Goal: Task Accomplishment & Management: Manage account settings

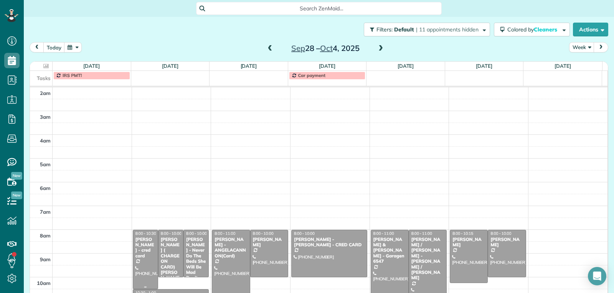
scroll to position [119, 0]
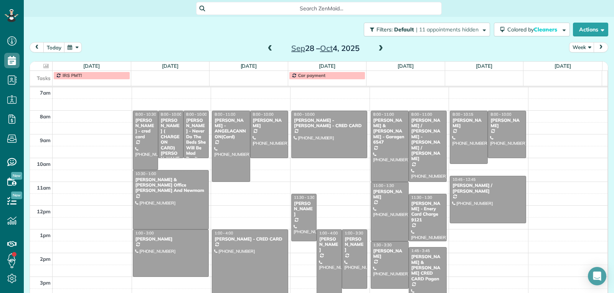
click at [267, 49] on span at bounding box center [270, 48] width 8 height 7
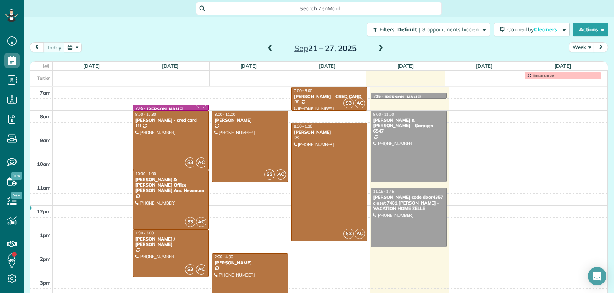
click at [376, 47] on span at bounding box center [380, 48] width 8 height 7
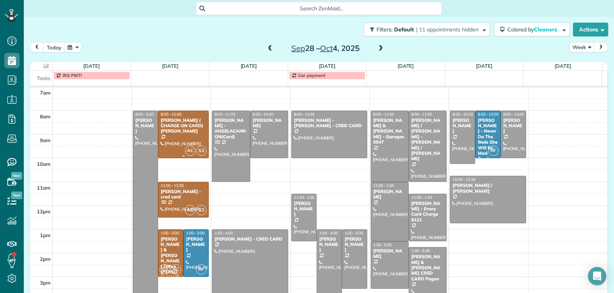
click at [185, 132] on div "[PERSON_NAME] ( CHARGE ON CARD) [PERSON_NAME]" at bounding box center [183, 126] width 46 height 16
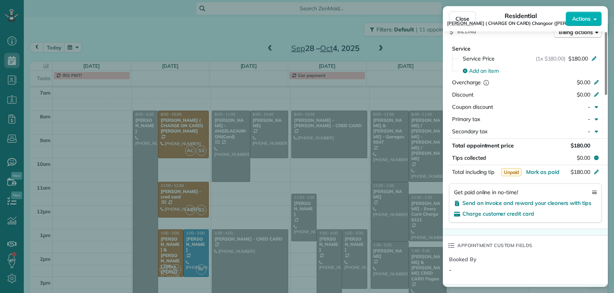
scroll to position [423, 0]
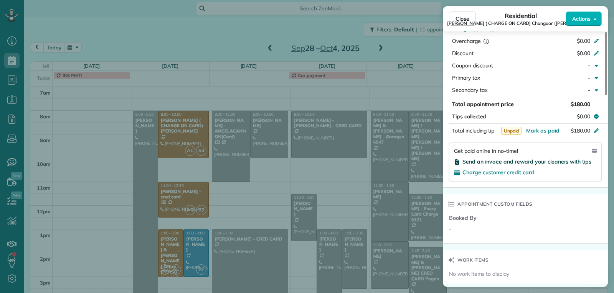
click at [480, 165] on span "Send an invoice and reward your cleaners with tips" at bounding box center [526, 161] width 129 height 7
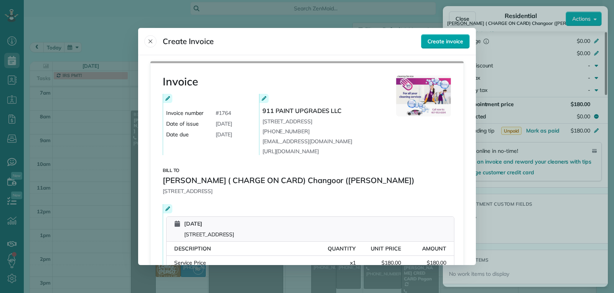
click at [437, 43] on span "Create invoice" at bounding box center [445, 42] width 36 height 8
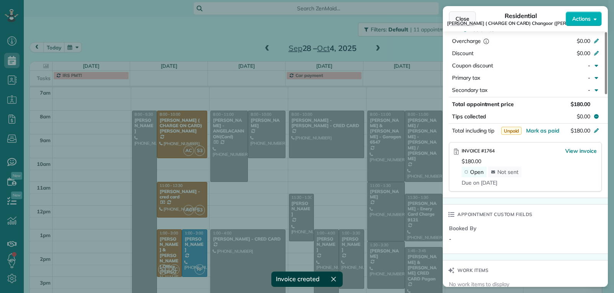
click at [459, 21] on span "Close" at bounding box center [462, 19] width 14 height 8
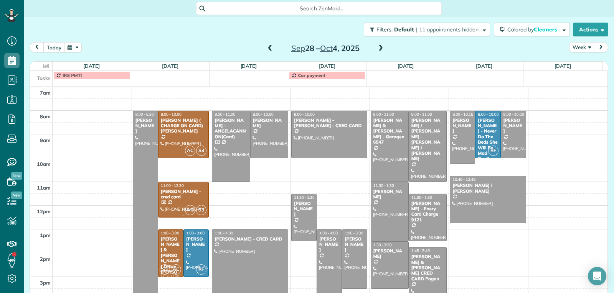
click at [170, 204] on div at bounding box center [183, 200] width 50 height 35
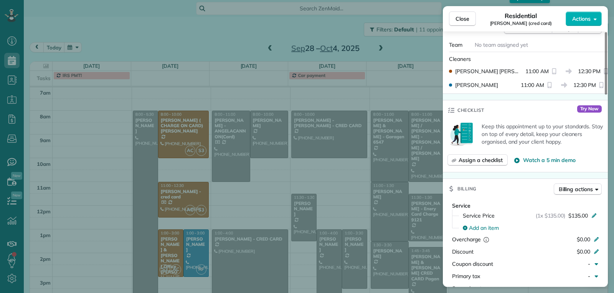
scroll to position [385, 0]
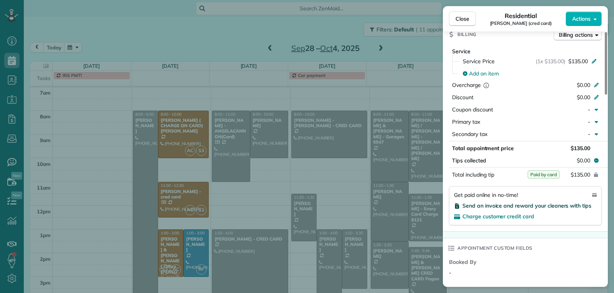
click at [484, 208] on span "Send an invoice and reward your cleaners with tips" at bounding box center [526, 205] width 129 height 7
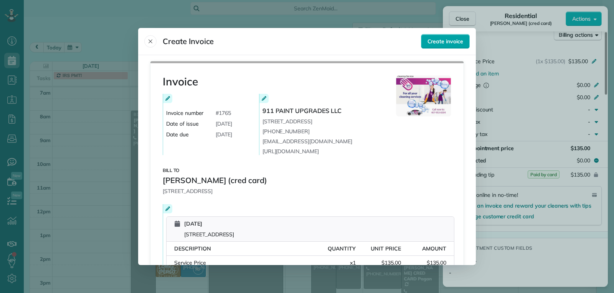
click at [448, 43] on span "Create invoice" at bounding box center [445, 42] width 36 height 8
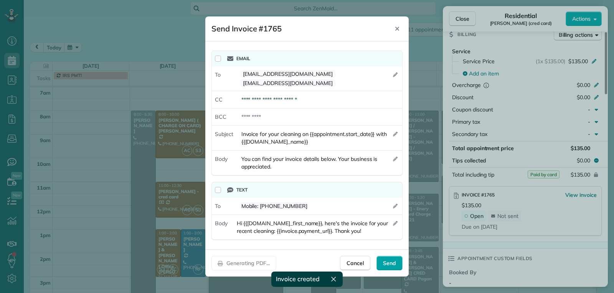
click at [386, 263] on span "Send" at bounding box center [389, 264] width 13 height 8
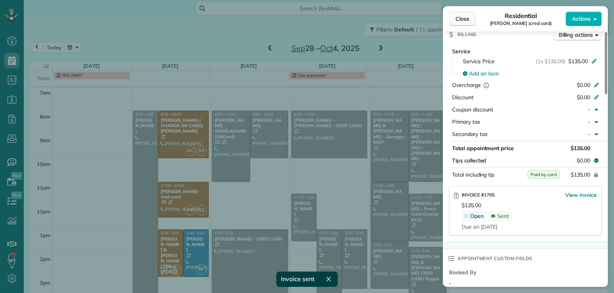
click at [463, 20] on span "Close" at bounding box center [462, 19] width 14 height 8
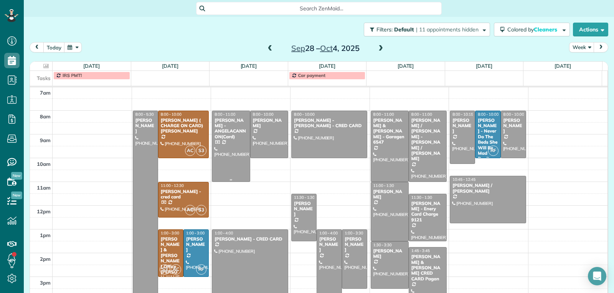
click at [229, 147] on div at bounding box center [230, 146] width 37 height 71
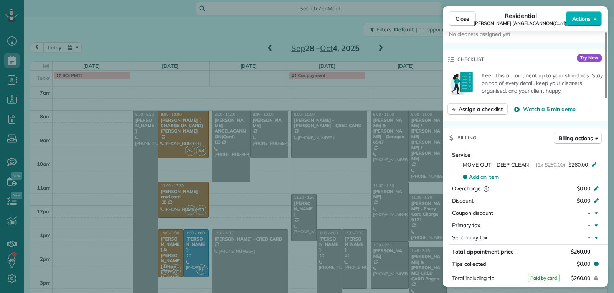
scroll to position [308, 0]
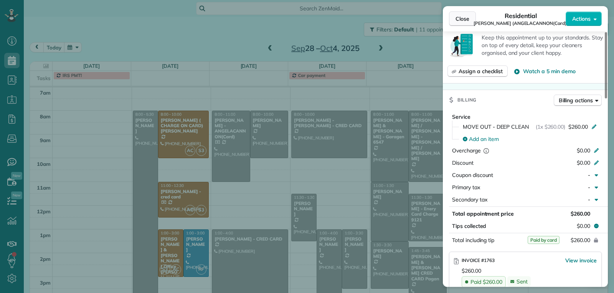
click at [459, 20] on span "Close" at bounding box center [462, 19] width 14 height 8
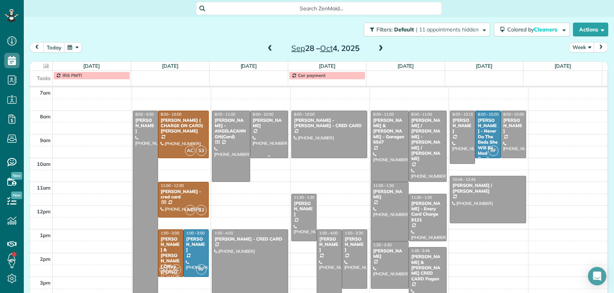
click at [269, 135] on div at bounding box center [268, 134] width 37 height 47
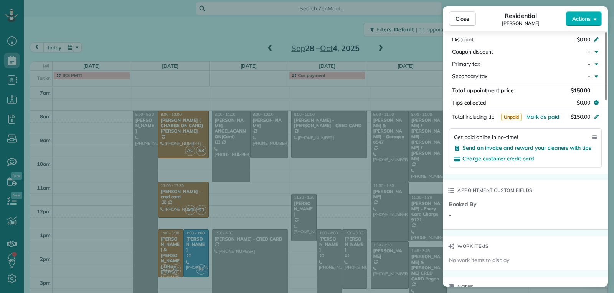
scroll to position [422, 0]
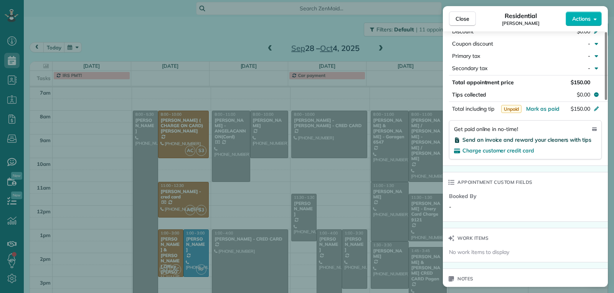
click at [494, 140] on span "Send an invoice and reward your cleaners with tips" at bounding box center [526, 140] width 129 height 7
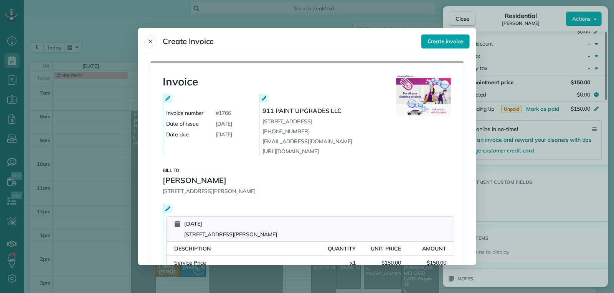
click at [445, 38] on span "Create invoice" at bounding box center [445, 42] width 36 height 8
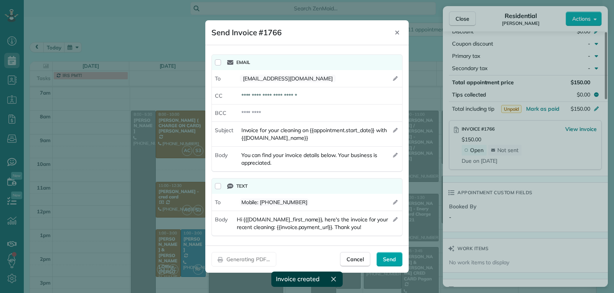
click at [391, 256] on div "Send" at bounding box center [389, 259] width 26 height 15
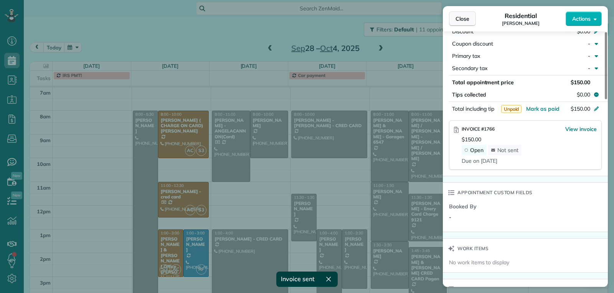
click at [463, 23] on button "Close" at bounding box center [462, 19] width 27 height 15
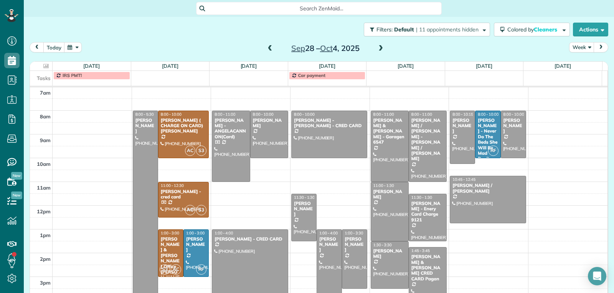
click at [253, 258] on div at bounding box center [250, 265] width 76 height 71
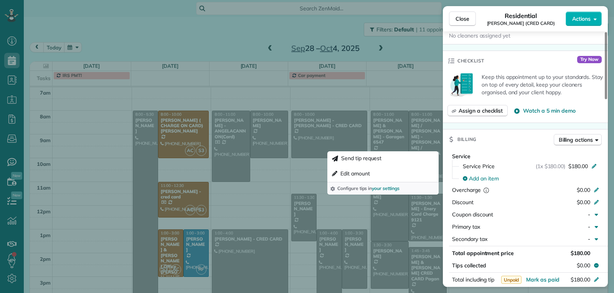
scroll to position [349, 0]
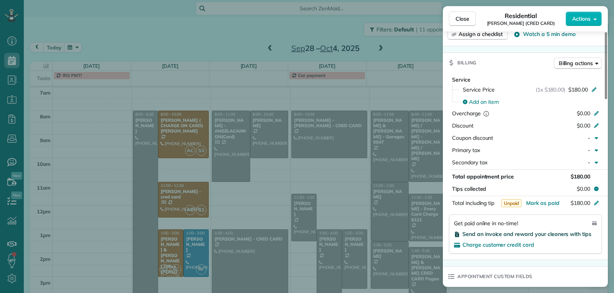
click at [484, 231] on span "Send an invoice and reward your cleaners with tips" at bounding box center [526, 234] width 129 height 7
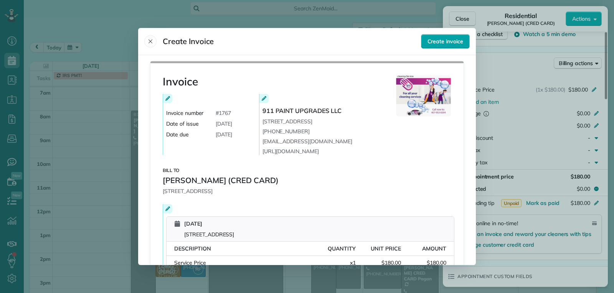
click at [439, 39] on span "Create invoice" at bounding box center [445, 42] width 36 height 8
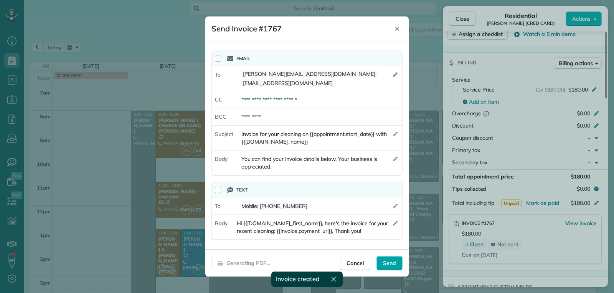
click at [390, 261] on span "Send" at bounding box center [389, 264] width 13 height 8
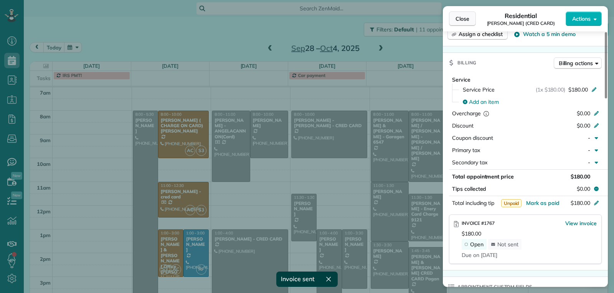
click at [465, 20] on span "Close" at bounding box center [462, 19] width 14 height 8
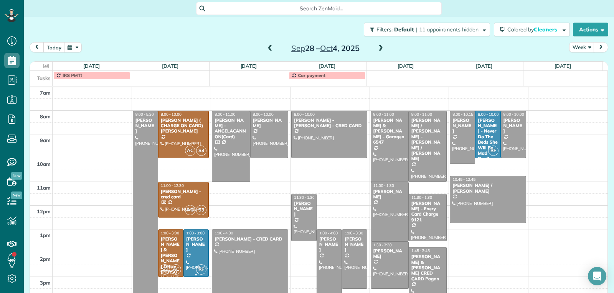
click at [189, 252] on div at bounding box center [196, 253] width 25 height 47
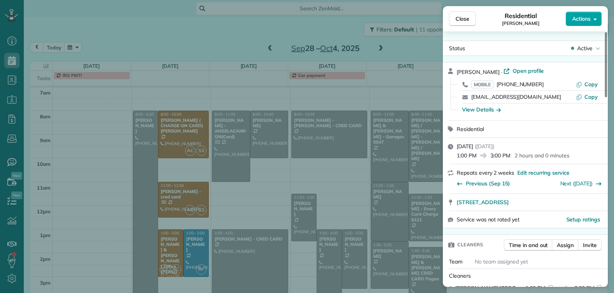
click at [577, 23] on button "Actions" at bounding box center [583, 19] width 36 height 15
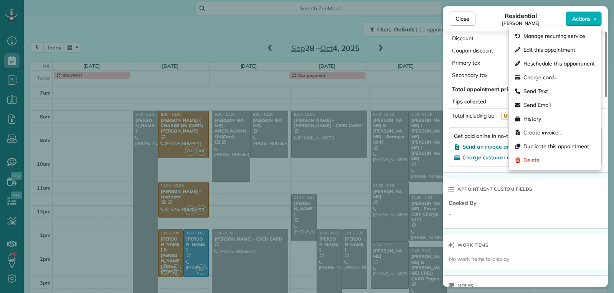
scroll to position [423, 0]
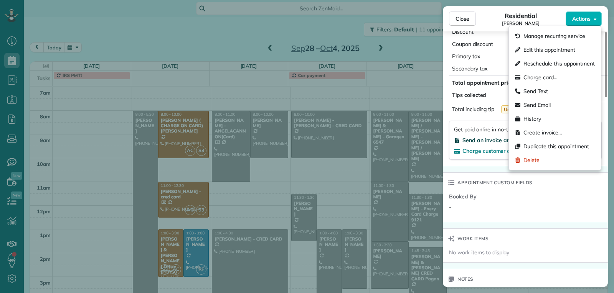
click at [474, 140] on span "Send an invoice and reward your cleaners with tips" at bounding box center [526, 140] width 129 height 7
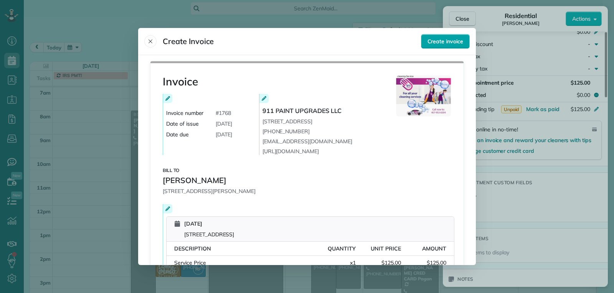
click at [438, 41] on span "Create invoice" at bounding box center [445, 42] width 36 height 8
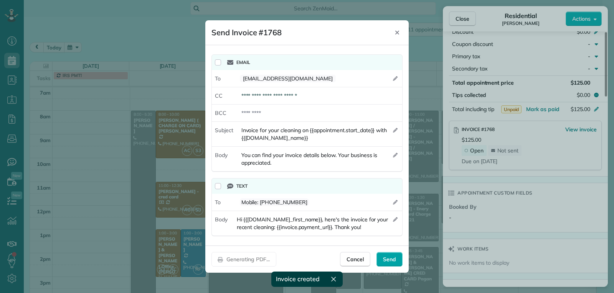
click at [387, 258] on span "Send" at bounding box center [389, 260] width 13 height 8
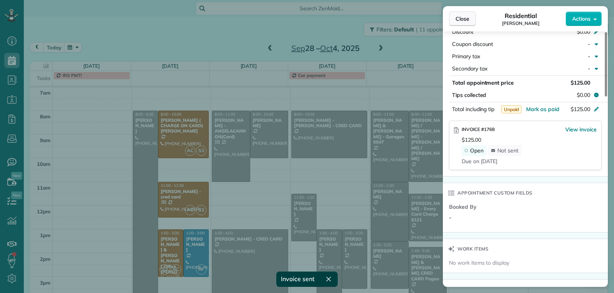
click at [464, 19] on span "Close" at bounding box center [462, 19] width 14 height 8
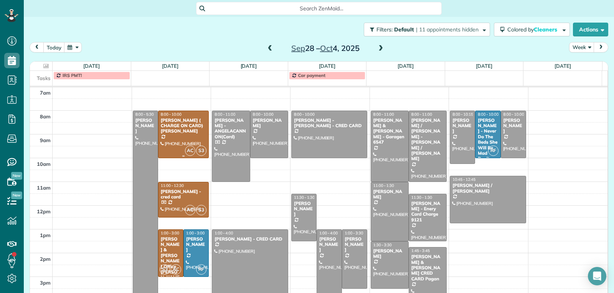
click at [178, 143] on div at bounding box center [183, 134] width 50 height 47
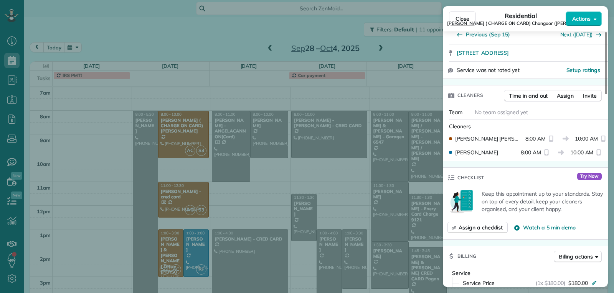
scroll to position [273, 0]
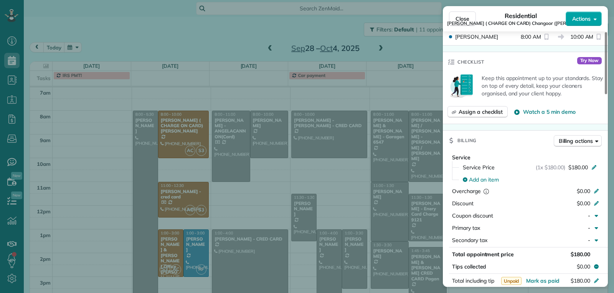
click at [574, 23] on button "Actions" at bounding box center [583, 19] width 36 height 15
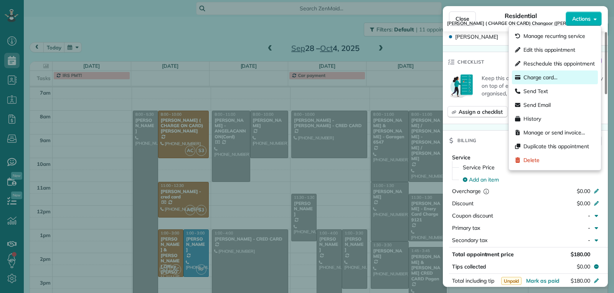
click at [547, 77] on span "Charge card…" at bounding box center [540, 78] width 34 height 8
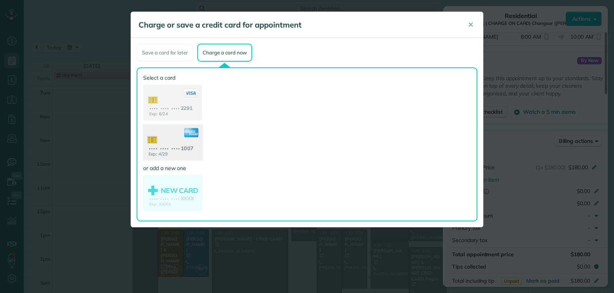
click at [174, 141] on use at bounding box center [172, 143] width 59 height 37
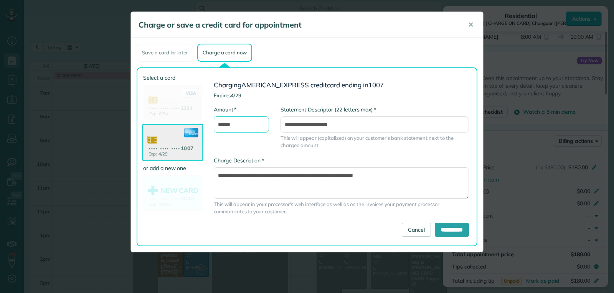
drag, startPoint x: 225, startPoint y: 124, endPoint x: 221, endPoint y: 127, distance: 4.9
click at [221, 127] on input "******" at bounding box center [241, 125] width 55 height 16
type input "******"
click at [447, 230] on input "**********" at bounding box center [452, 230] width 34 height 14
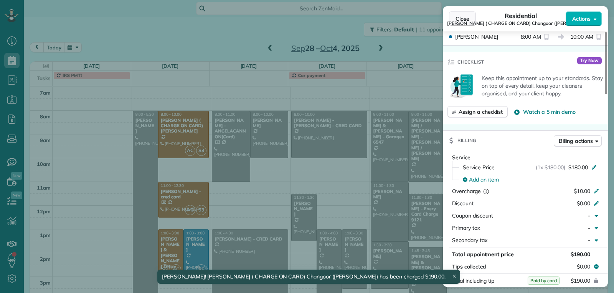
click at [461, 18] on span "Close" at bounding box center [462, 19] width 14 height 8
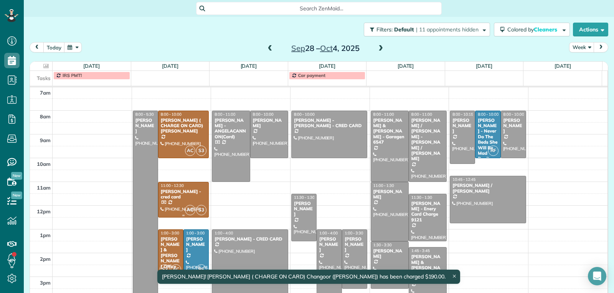
click at [193, 199] on div "[PERSON_NAME] - cred card" at bounding box center [183, 194] width 46 height 11
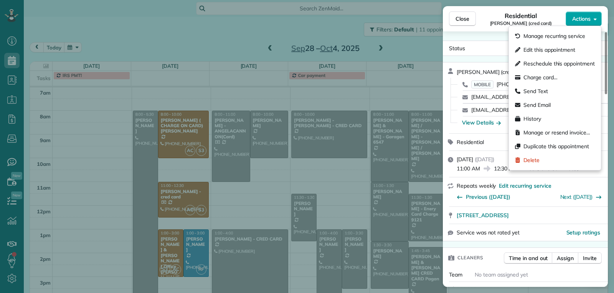
click at [583, 21] on span "Actions" at bounding box center [581, 19] width 18 height 8
click at [544, 76] on span "Charge card…" at bounding box center [540, 78] width 34 height 8
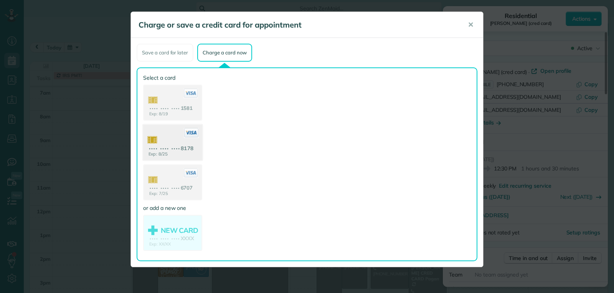
click at [196, 155] on use at bounding box center [172, 143] width 59 height 37
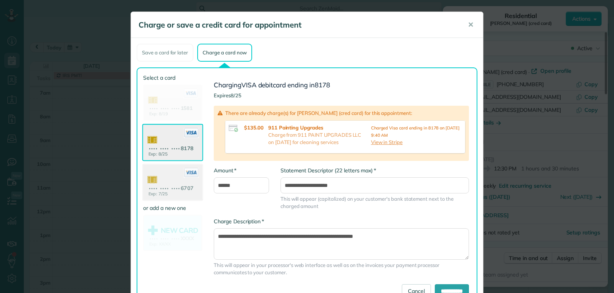
click at [180, 194] on use at bounding box center [172, 183] width 59 height 37
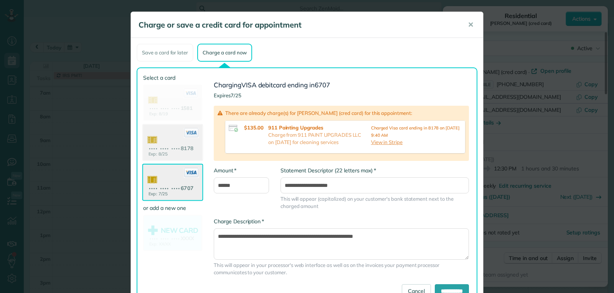
click at [178, 143] on use at bounding box center [172, 143] width 59 height 37
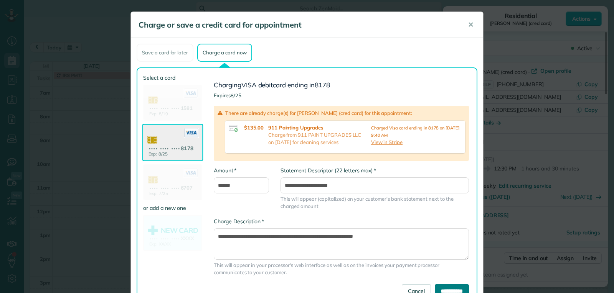
click at [444, 288] on input "**********" at bounding box center [452, 292] width 34 height 14
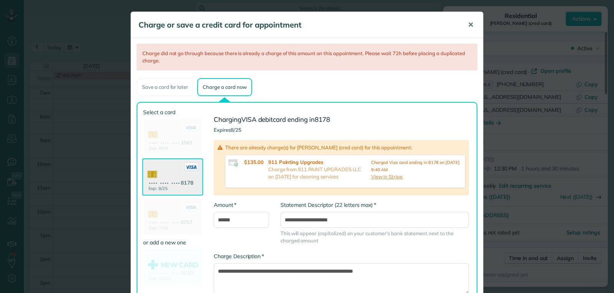
click at [467, 24] on span "✕" at bounding box center [470, 24] width 6 height 9
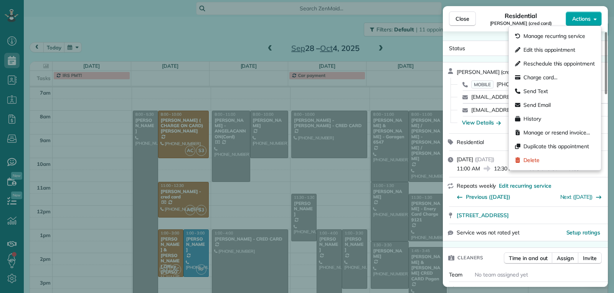
click at [568, 21] on button "Actions" at bounding box center [583, 19] width 36 height 15
click at [551, 78] on span "Charge card…" at bounding box center [540, 78] width 34 height 8
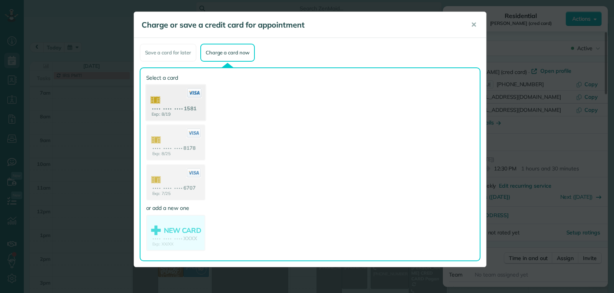
click at [176, 117] on use at bounding box center [175, 103] width 59 height 37
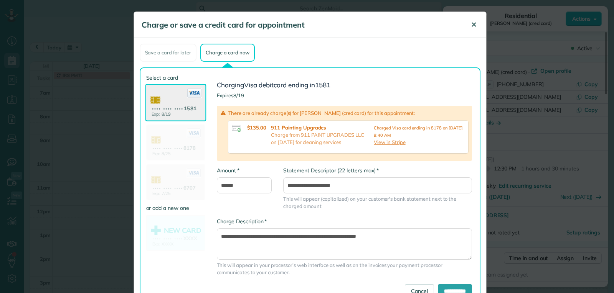
click at [471, 25] on span "✕" at bounding box center [474, 24] width 6 height 9
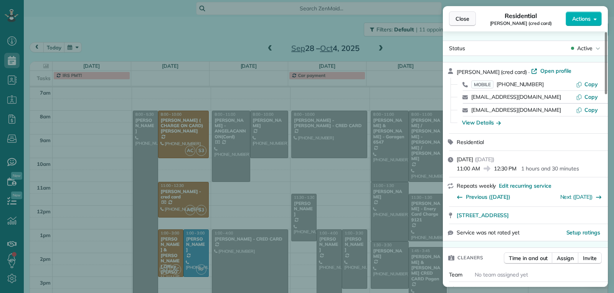
click at [463, 20] on span "Close" at bounding box center [462, 19] width 14 height 8
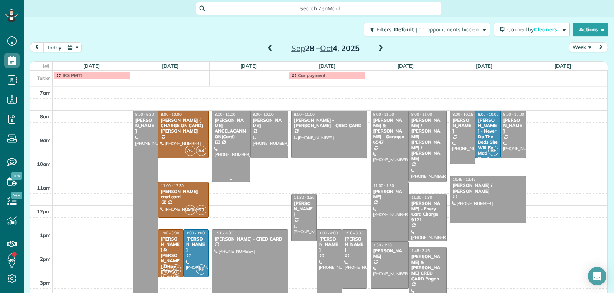
click at [225, 163] on div at bounding box center [230, 146] width 37 height 71
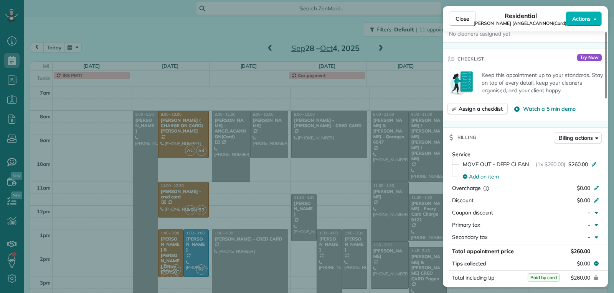
scroll to position [308, 0]
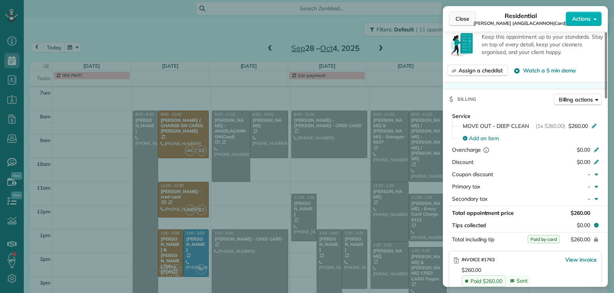
click at [455, 23] on button "Close" at bounding box center [462, 19] width 27 height 15
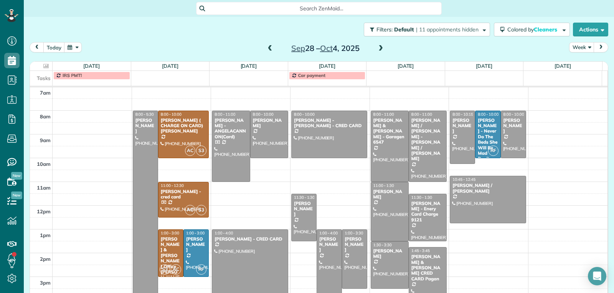
click at [265, 255] on div at bounding box center [250, 265] width 76 height 71
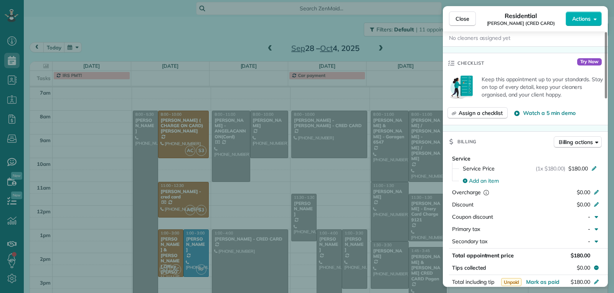
scroll to position [347, 0]
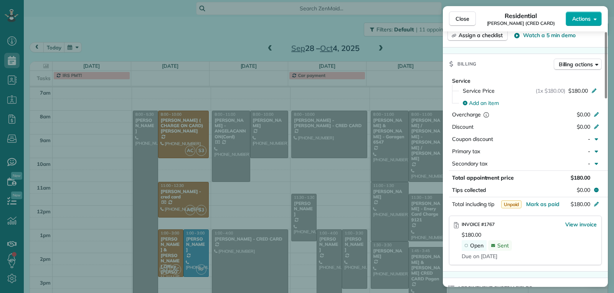
click at [576, 19] on span "Actions" at bounding box center [581, 19] width 18 height 8
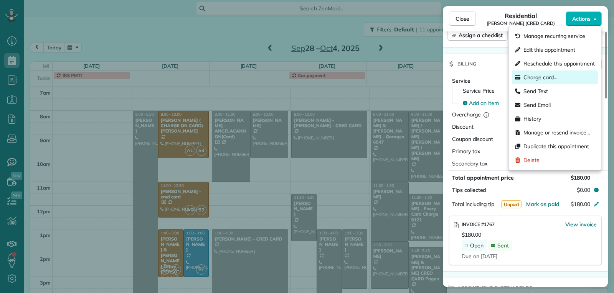
click at [548, 81] on span "Charge card…" at bounding box center [540, 78] width 34 height 8
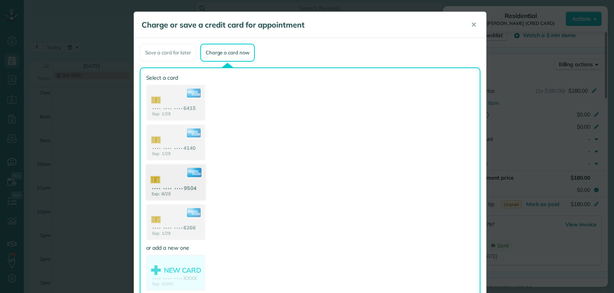
click at [170, 190] on use at bounding box center [175, 183] width 59 height 37
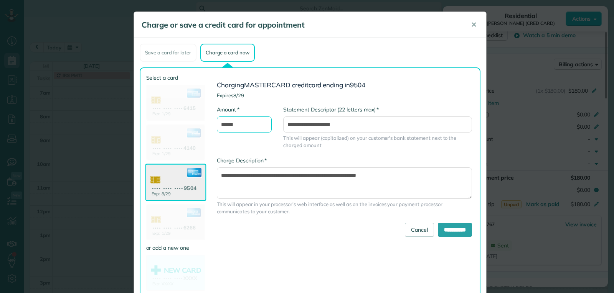
click at [222, 127] on input "******" at bounding box center [244, 125] width 55 height 16
type input "******"
click at [440, 230] on input "**********" at bounding box center [455, 230] width 34 height 14
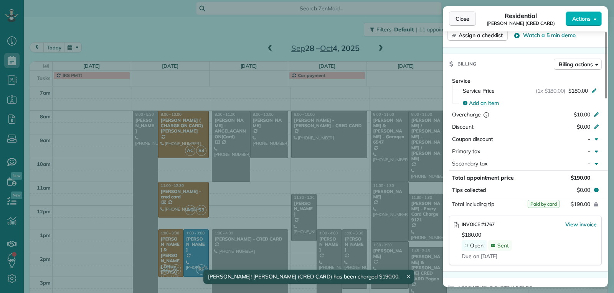
click at [464, 18] on span "Close" at bounding box center [462, 19] width 14 height 8
